Goal: Connect with others: Connect with other users

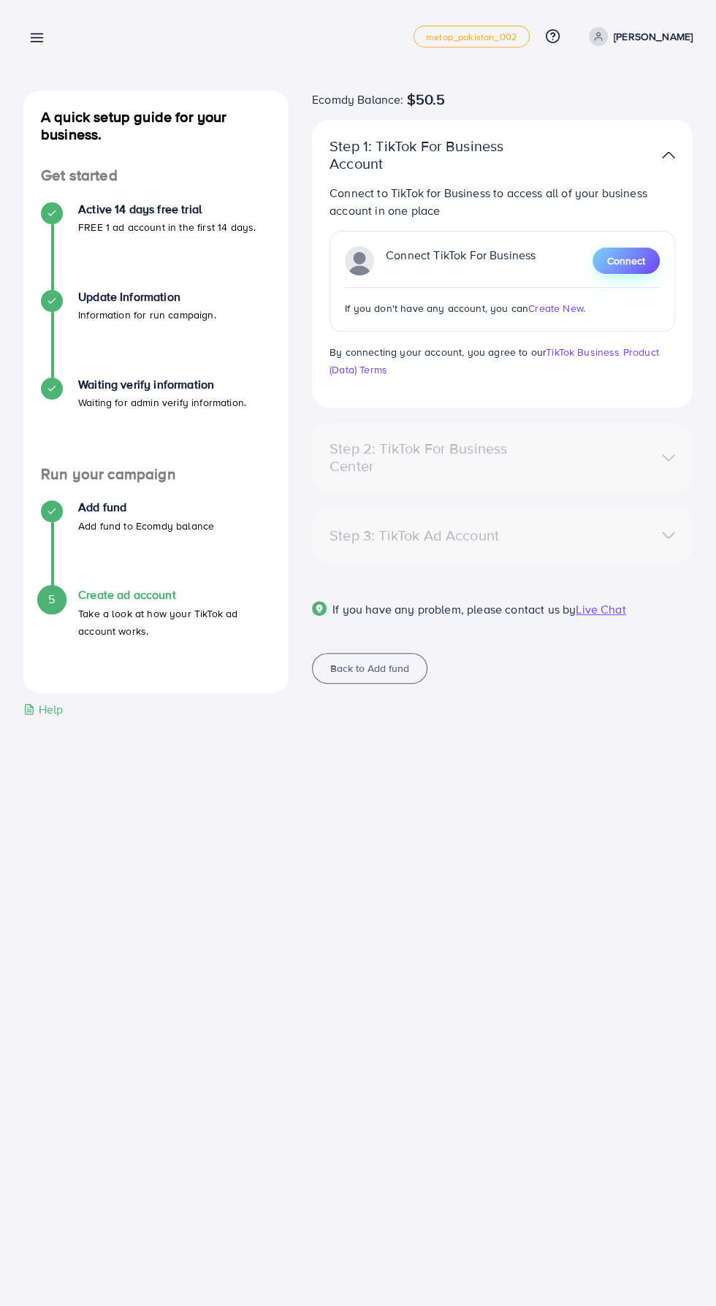
click at [639, 265] on span "Connect" at bounding box center [626, 260] width 38 height 15
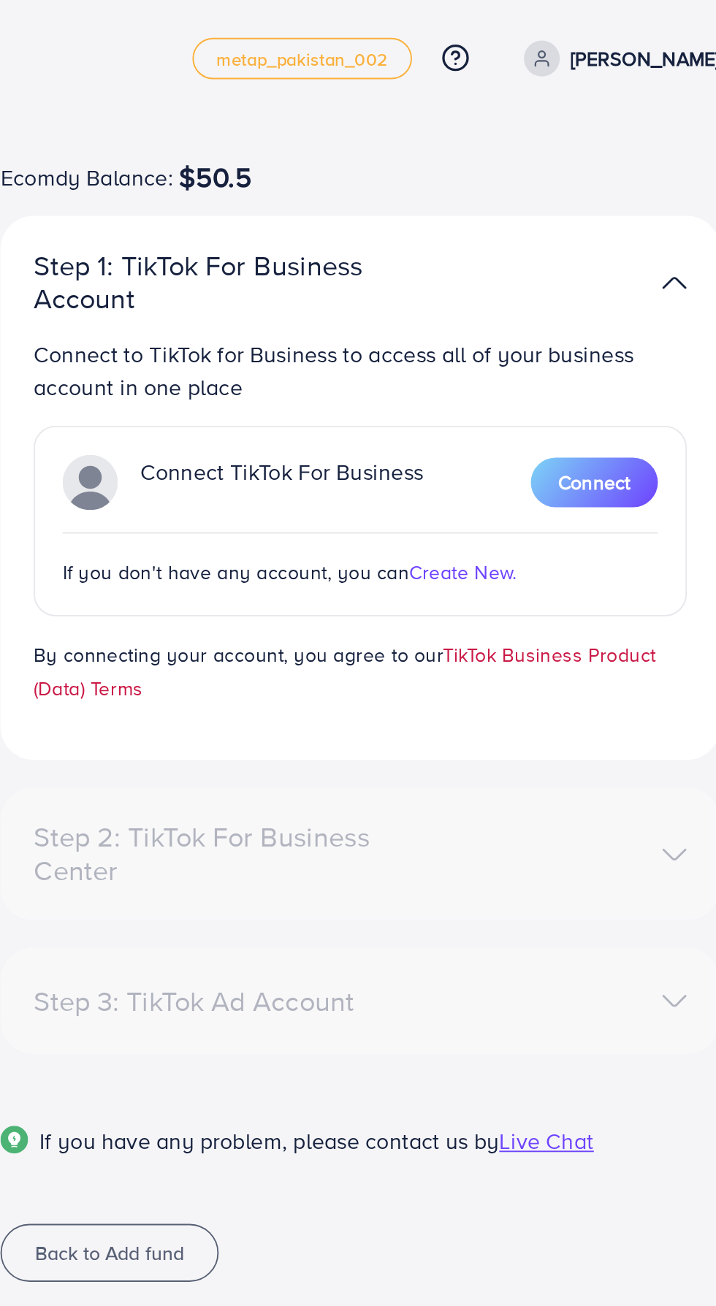
click at [354, 367] on link "TikTok Business Product (Data) Terms" at bounding box center [493, 361] width 329 height 32
